Goal: Task Accomplishment & Management: Manage account settings

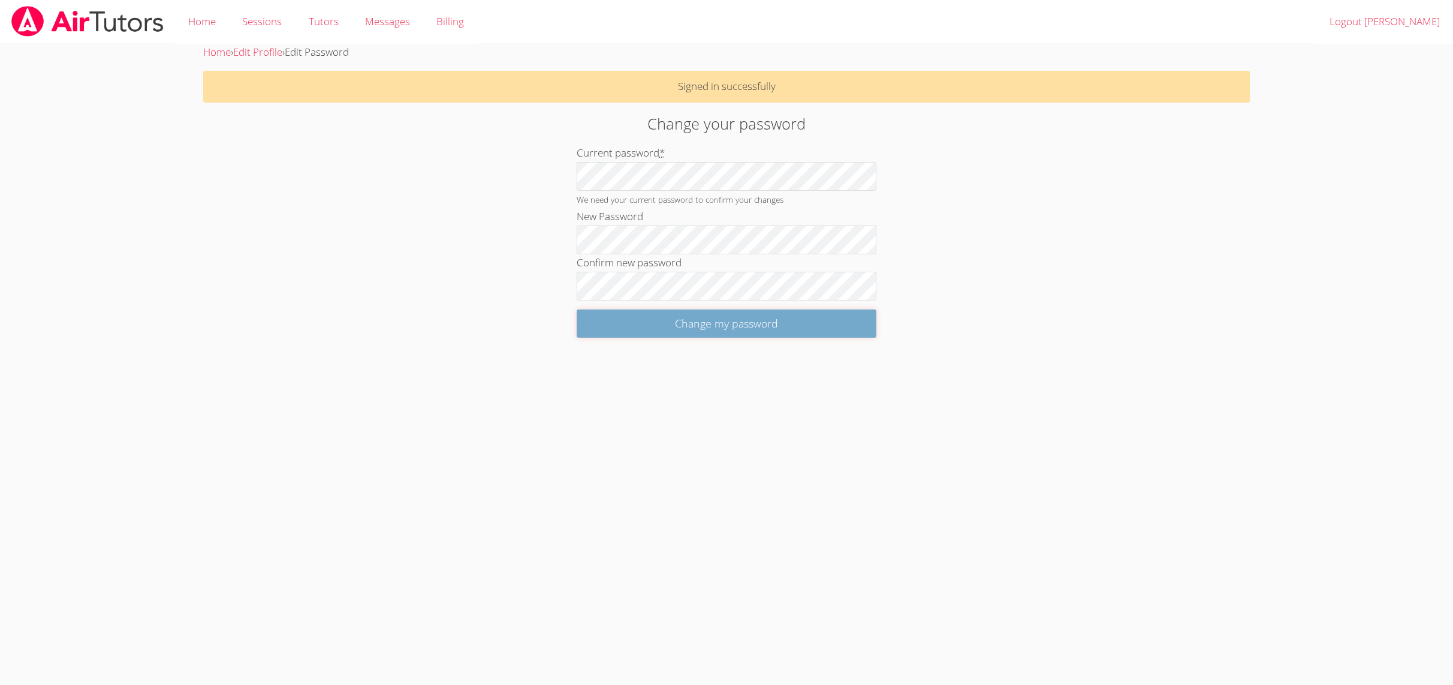
click at [638, 323] on input "Change my password" at bounding box center [727, 323] width 300 height 28
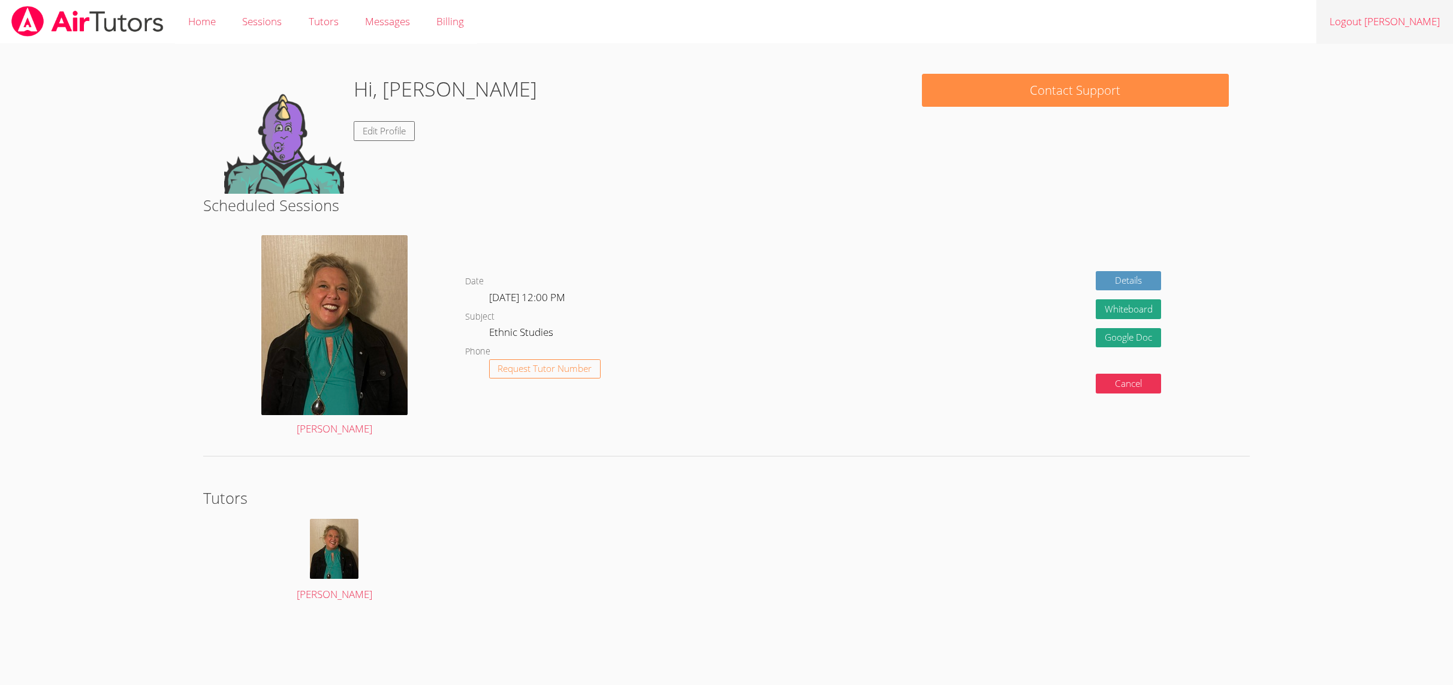
click at [1387, 13] on link "Logout [PERSON_NAME]" at bounding box center [1384, 22] width 137 height 44
